Goal: Task Accomplishment & Management: Manage account settings

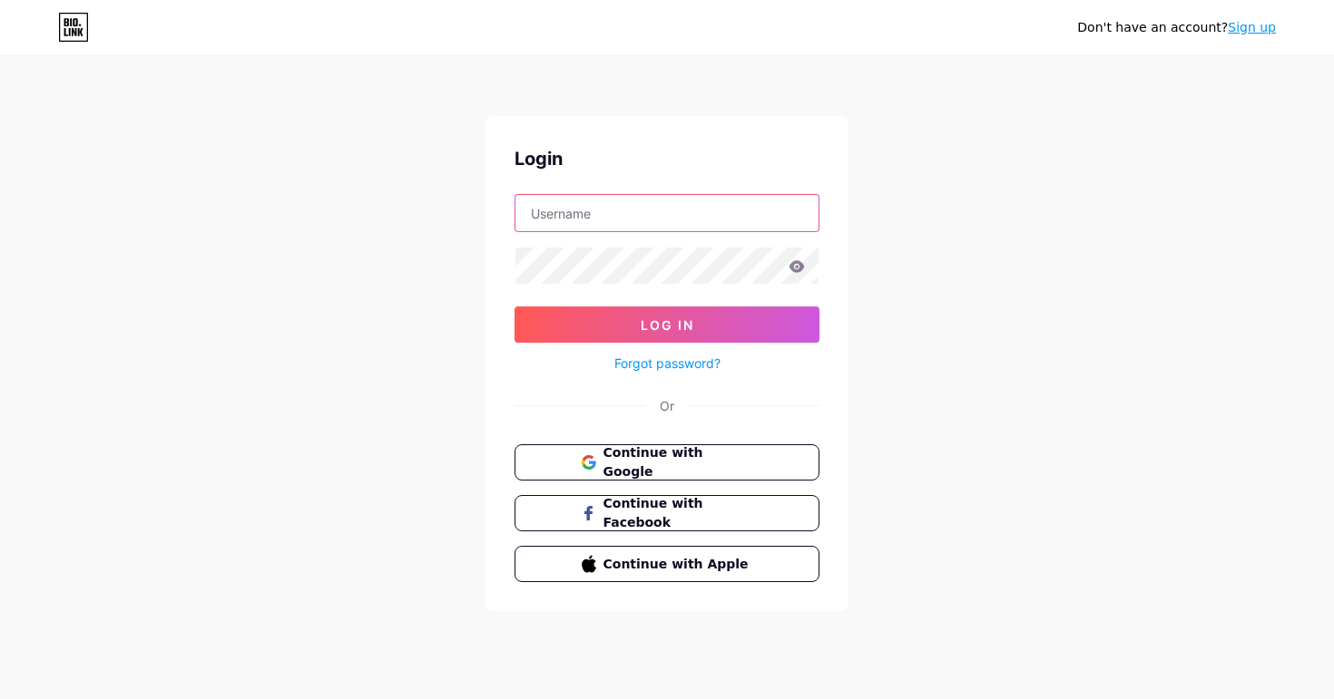
click at [705, 230] on input "text" at bounding box center [666, 213] width 303 height 36
click at [700, 220] on input "[EMAIL_ADDRESS][DOMAIN_NAME]" at bounding box center [666, 213] width 303 height 36
type input "t"
paste input "[EMAIL_ADDRESS][DOMAIN_NAME]"
type input "[EMAIL_ADDRESS][DOMAIN_NAME]"
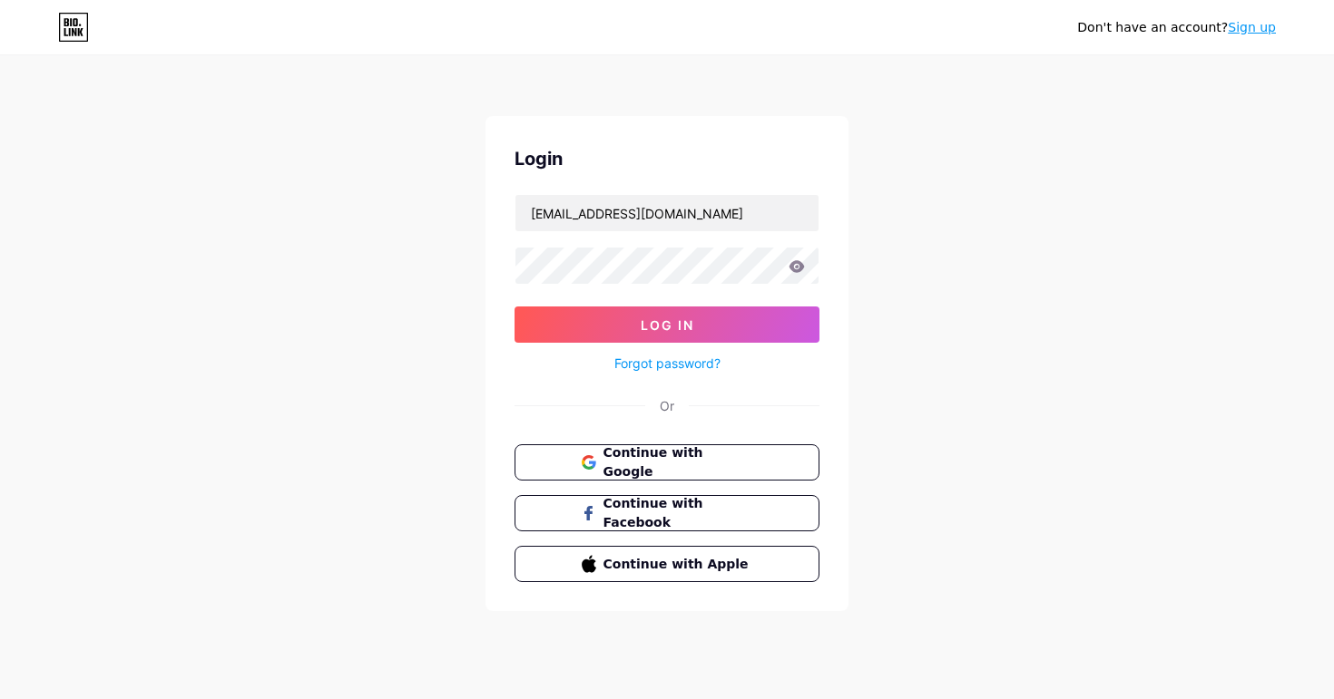
click at [789, 263] on icon at bounding box center [796, 266] width 16 height 13
click at [797, 264] on icon at bounding box center [796, 266] width 16 height 13
click at [799, 271] on icon at bounding box center [796, 266] width 15 height 12
click at [751, 329] on button "Log In" at bounding box center [666, 325] width 305 height 36
click at [670, 328] on span "Log In" at bounding box center [667, 325] width 54 height 15
